Goal: Task Accomplishment & Management: Manage account settings

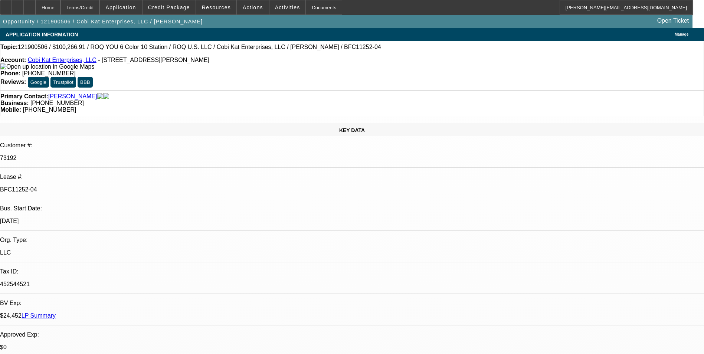
select select "0"
select select "2"
select select "0.1"
select select "4"
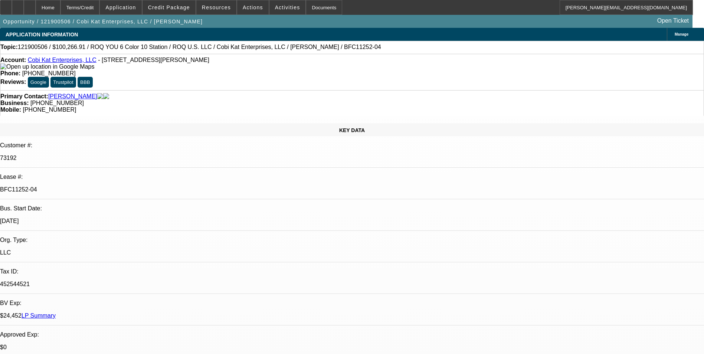
select select "0"
select select "2"
select select "0"
select select "2"
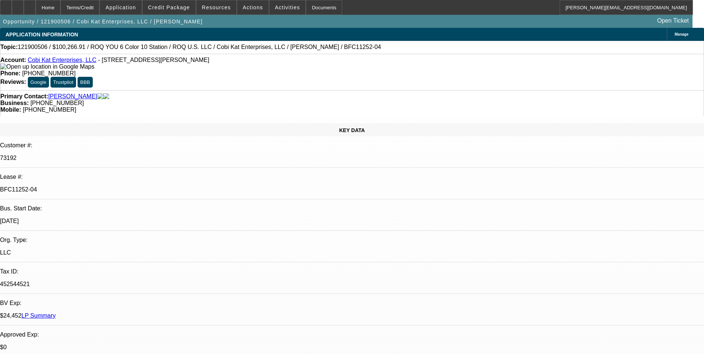
select select "0"
select select "2"
select select "0.1"
select select "4"
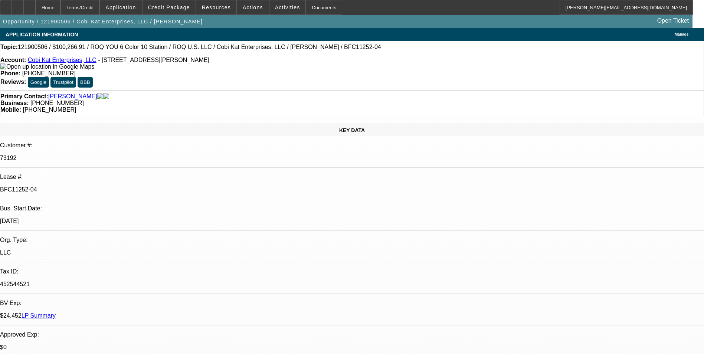
select select "0"
select select "2"
select select "0.1"
select select "4"
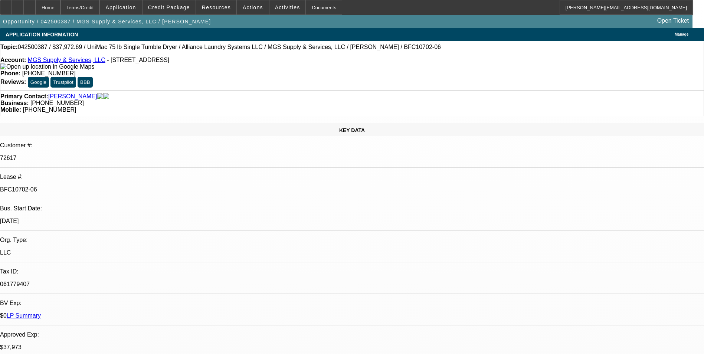
select select "0"
select select "6"
select select "0"
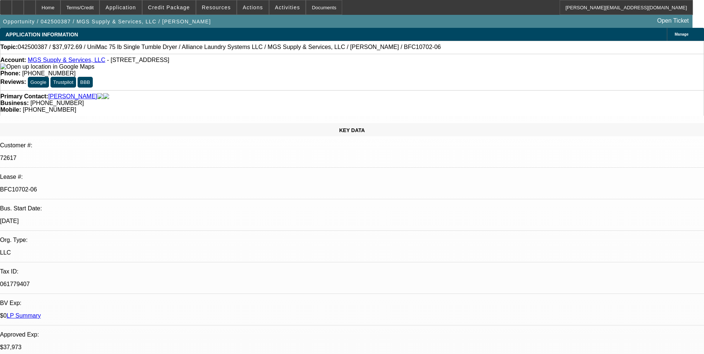
select select "0"
select select "6"
select select "0"
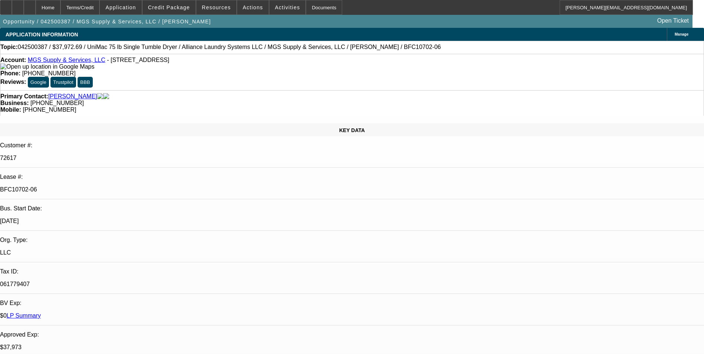
select select "0"
select select "6"
select select "0"
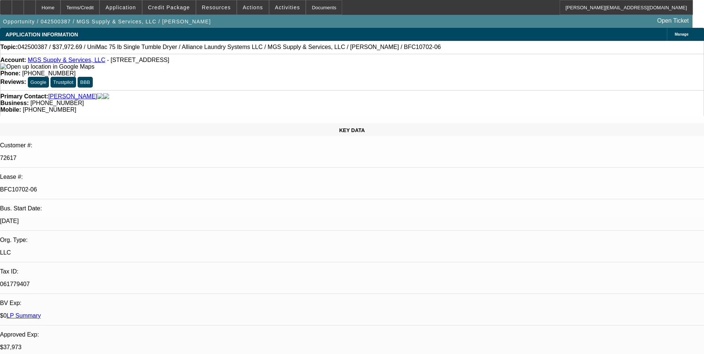
select select "6"
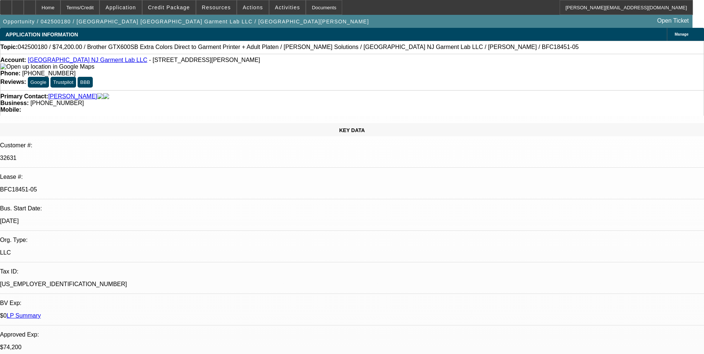
select select "0"
select select "6"
select select "0"
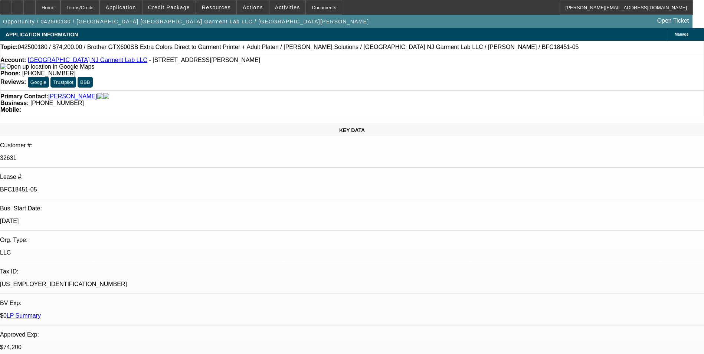
select select "0"
select select "6"
select select "0"
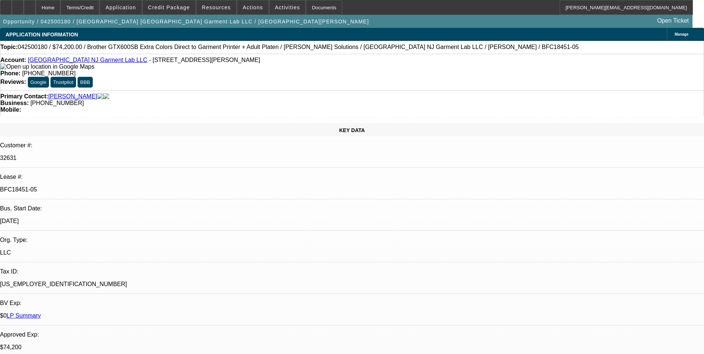
select select "0"
select select "6"
select select "0"
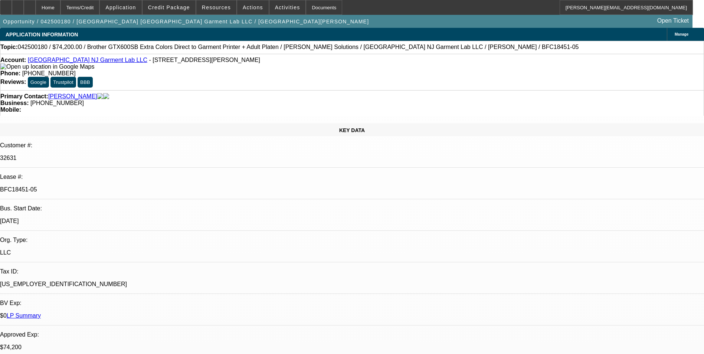
select select "6"
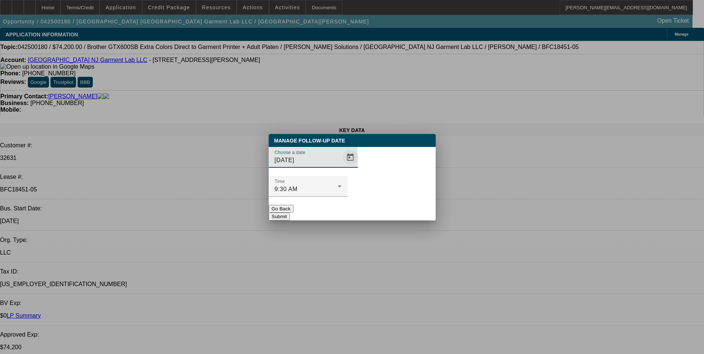
click at [345, 166] on span "Open calendar" at bounding box center [351, 158] width 18 height 18
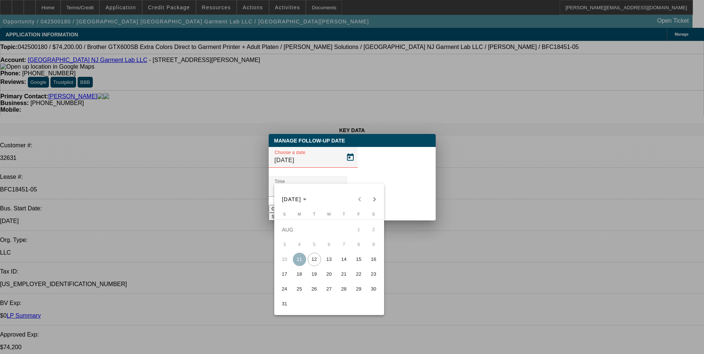
click at [296, 278] on span "18" at bounding box center [299, 274] width 13 height 13
type input "8/18/2025"
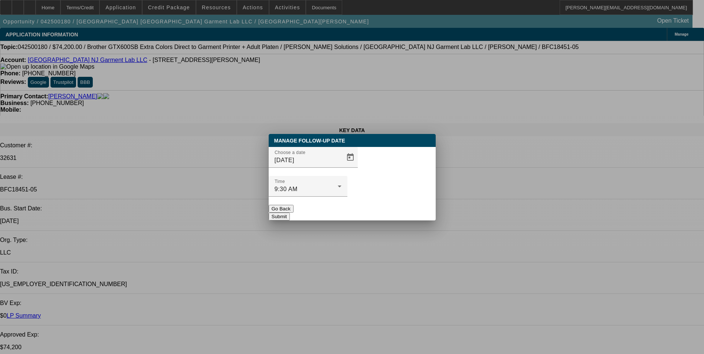
click at [290, 213] on button "Submit" at bounding box center [279, 217] width 21 height 8
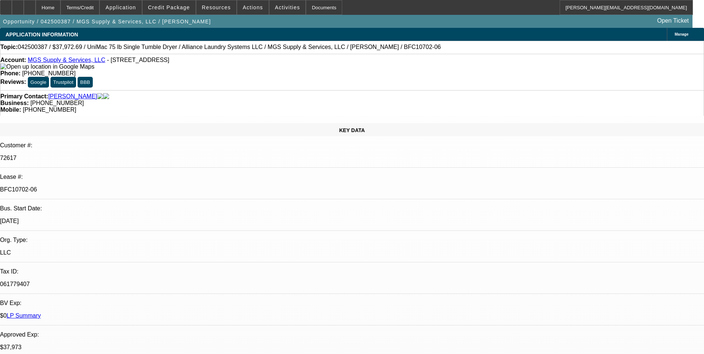
select select "0"
select select "6"
select select "0"
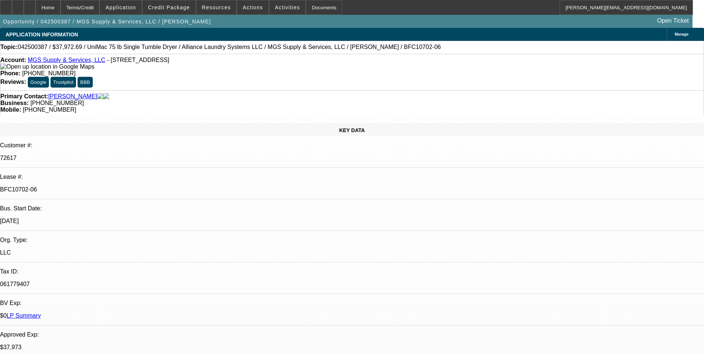
select select "0"
select select "6"
select select "0"
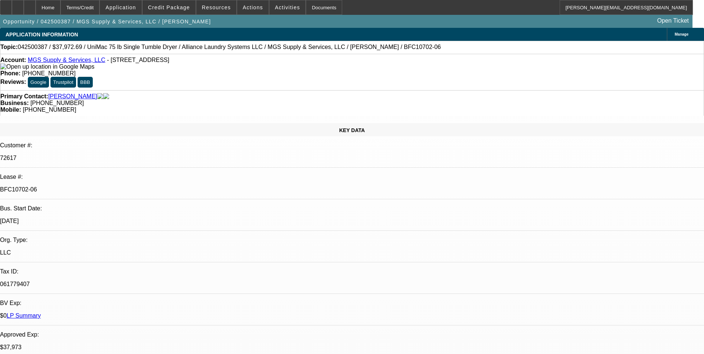
select select "0"
select select "6"
select select "0"
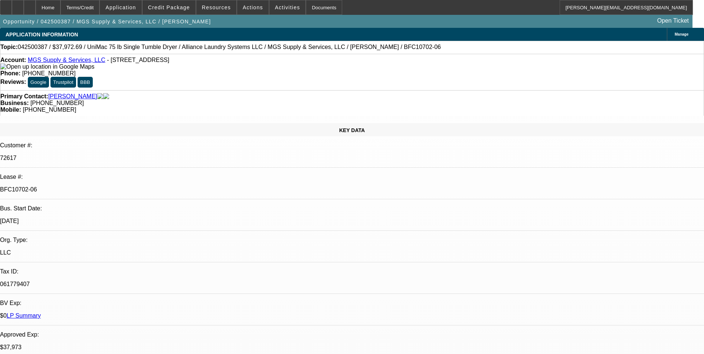
select select "6"
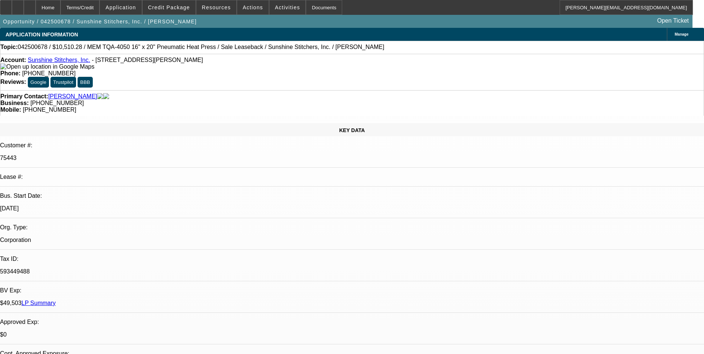
select select "0"
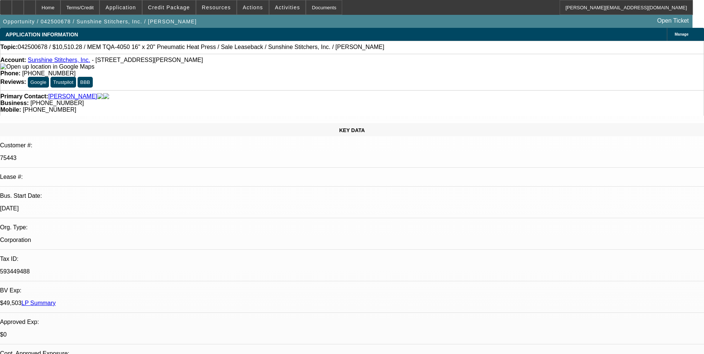
select select "0"
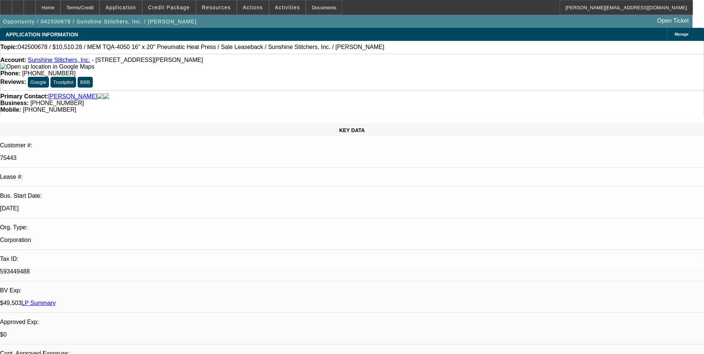
select select "0"
select select "1"
select select "6"
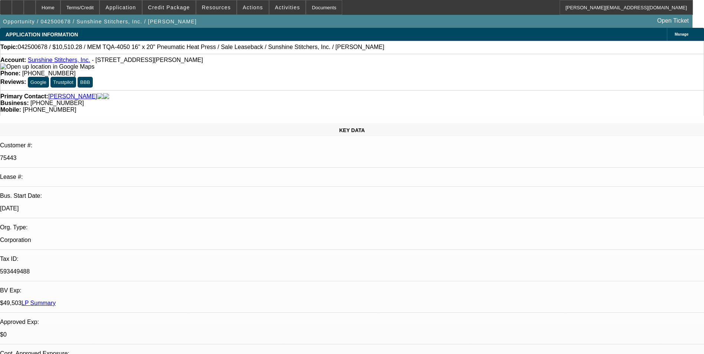
select select "1"
select select "6"
select select "1"
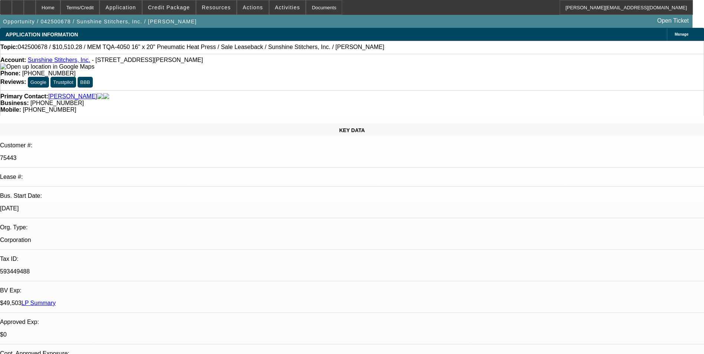
select select "6"
select select "1"
select select "6"
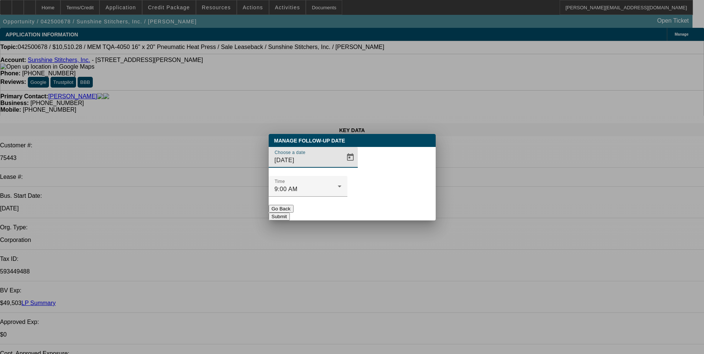
drag, startPoint x: 348, startPoint y: 177, endPoint x: 341, endPoint y: 177, distance: 6.7
click at [347, 176] on div "Choose a date [DATE]" at bounding box center [352, 161] width 167 height 29
click at [342, 166] on span "Open calendar" at bounding box center [351, 158] width 18 height 18
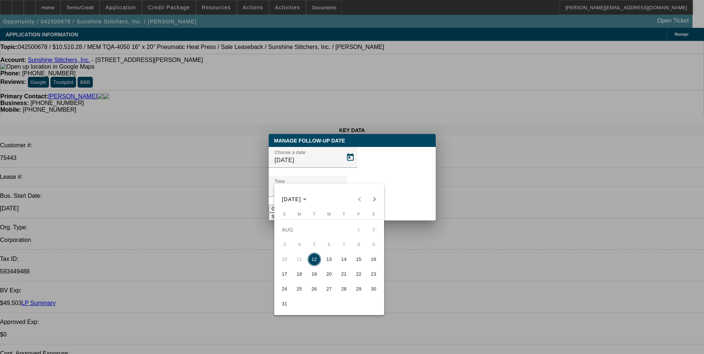
click at [344, 261] on span "14" at bounding box center [344, 259] width 13 height 13
type input "[DATE]"
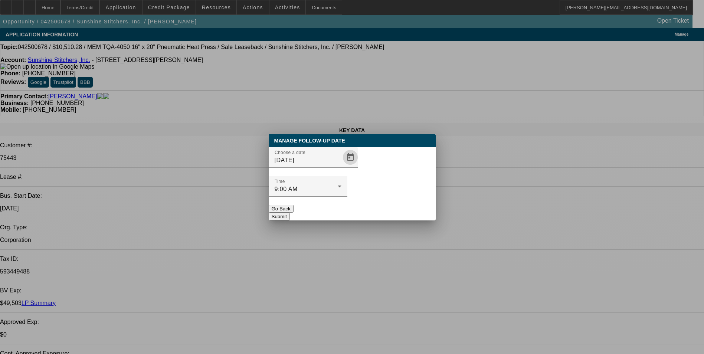
click at [290, 213] on button "Submit" at bounding box center [279, 217] width 21 height 8
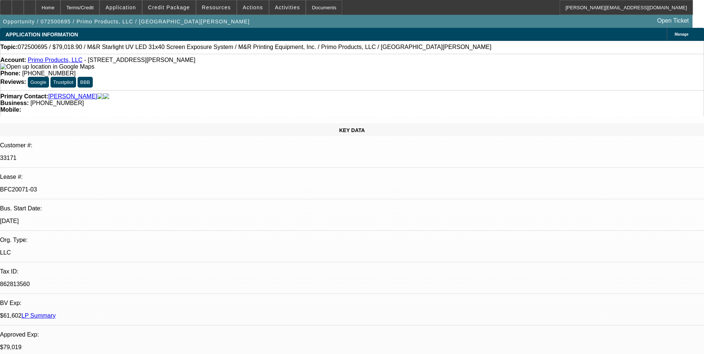
select select "0"
select select "2"
select select "0.1"
select select "0"
select select "2"
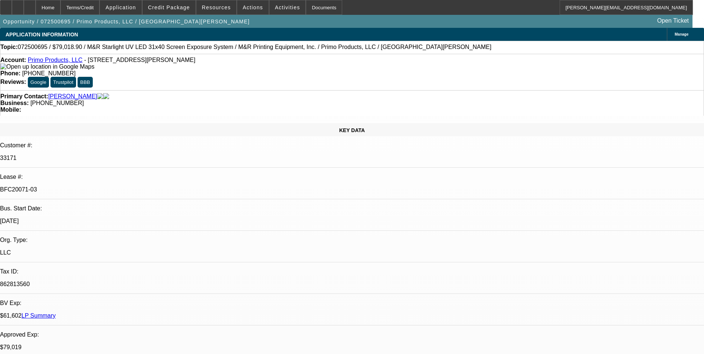
select select "0.1"
select select "0"
select select "2"
select select "0.1"
select select "0"
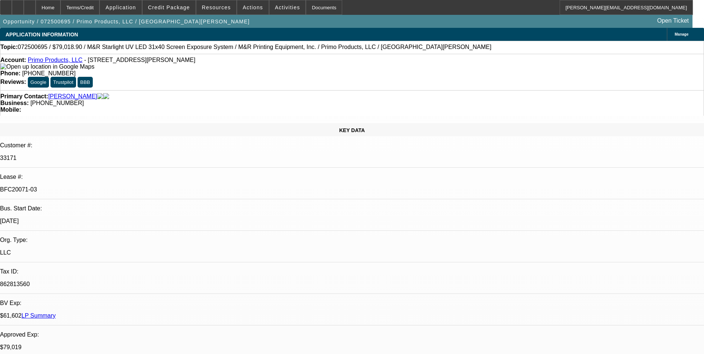
select select "2"
select select "0.1"
select select "1"
select select "2"
select select "4"
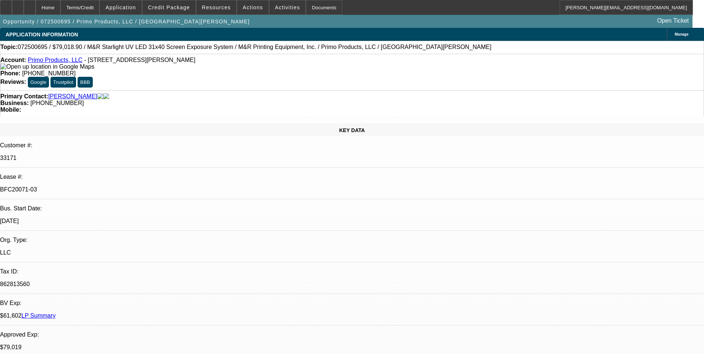
select select "1"
select select "2"
select select "4"
select select "1"
select select "2"
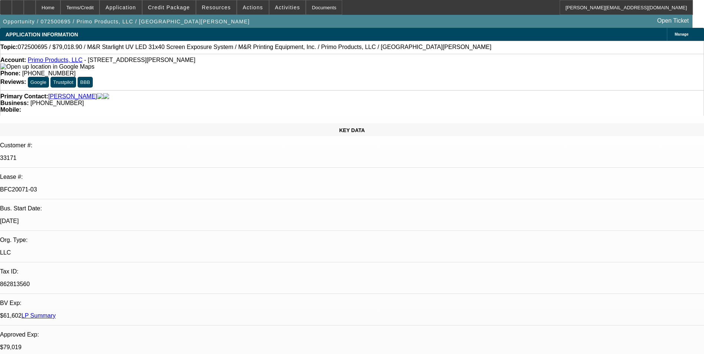
select select "4"
select select "1"
select select "2"
select select "4"
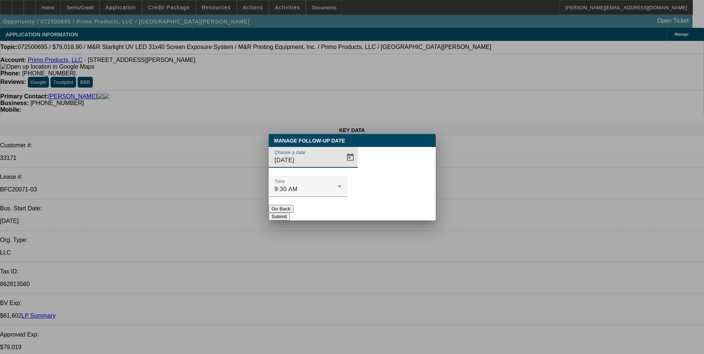
click at [342, 166] on span "Open calendar" at bounding box center [351, 158] width 18 height 18
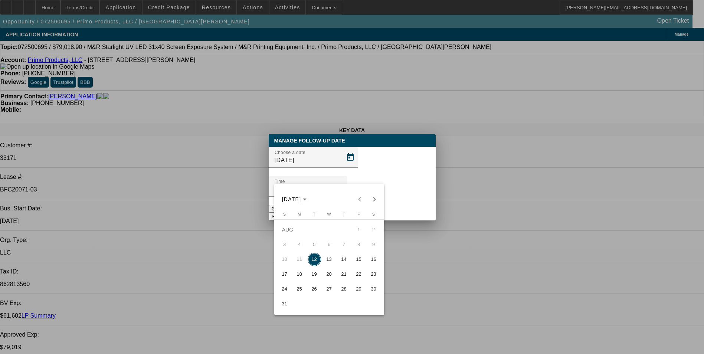
click at [330, 263] on span "13" at bounding box center [329, 259] width 13 height 13
type input "[DATE]"
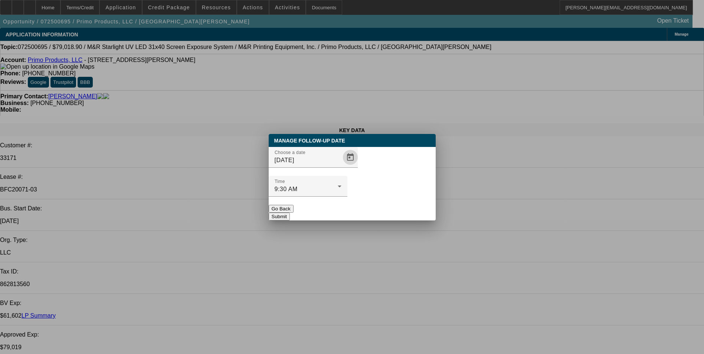
click at [290, 213] on button "Submit" at bounding box center [279, 217] width 21 height 8
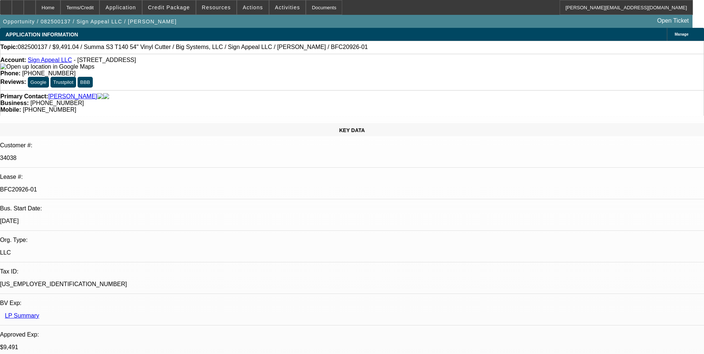
select select "0"
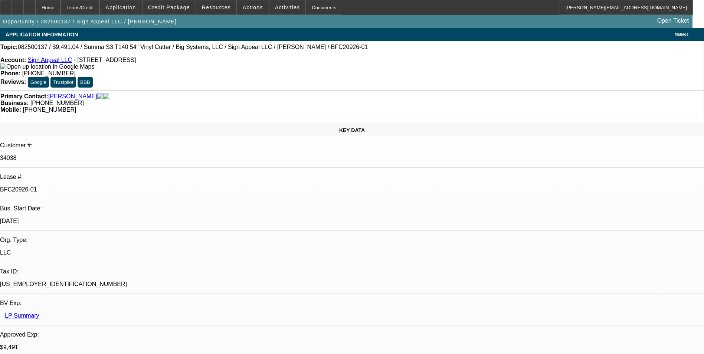
select select "0"
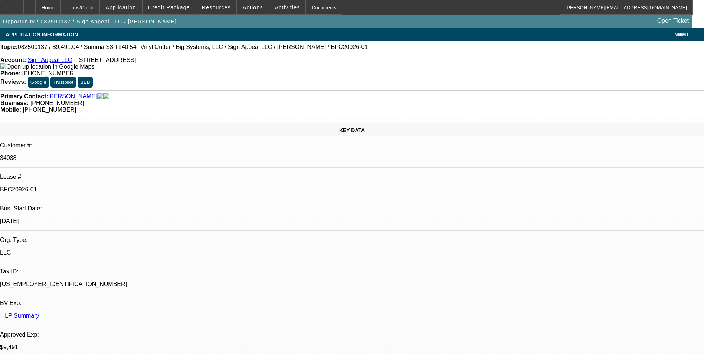
select select "2"
select select "0"
select select "1"
select select "6"
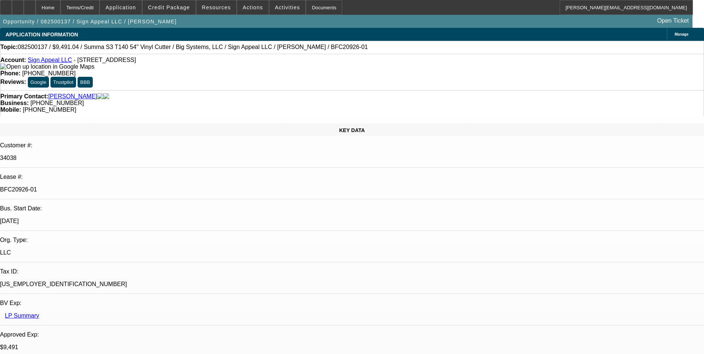
select select "1"
select select "6"
select select "1"
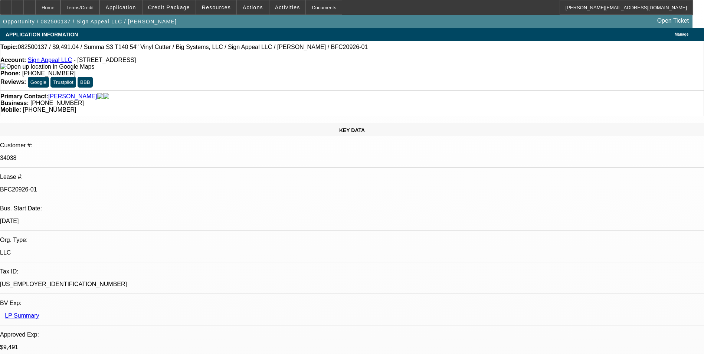
select select "6"
select select "1"
select select "2"
select select "6"
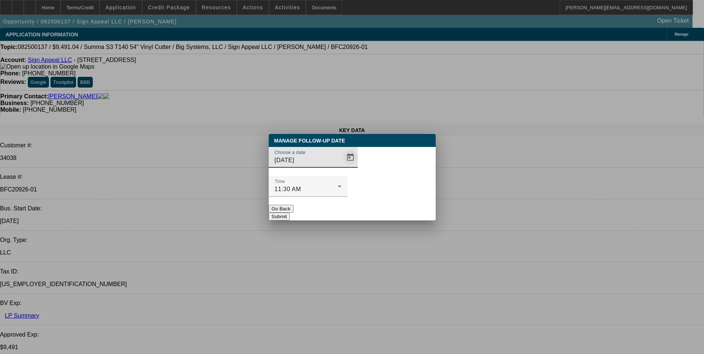
click at [342, 166] on span "Open calendar" at bounding box center [351, 158] width 18 height 18
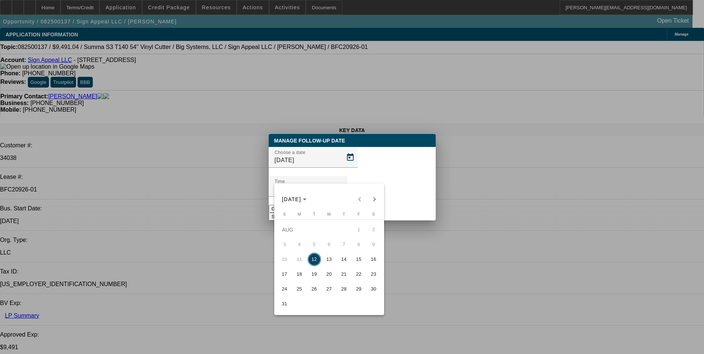
click at [325, 261] on span "13" at bounding box center [329, 259] width 13 height 13
type input "[DATE]"
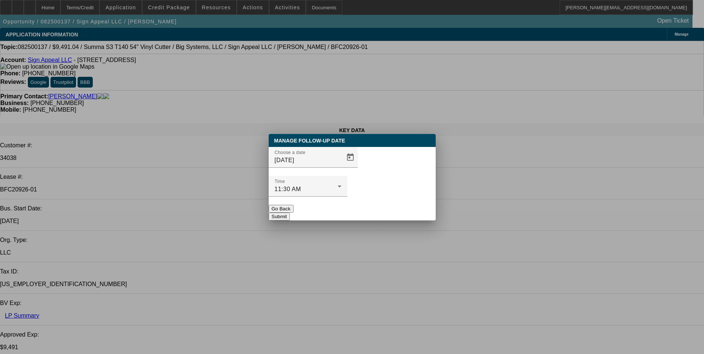
click at [290, 213] on button "Submit" at bounding box center [279, 217] width 21 height 8
